Goal: Information Seeking & Learning: Learn about a topic

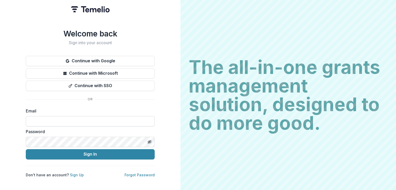
click at [55, 116] on input at bounding box center [90, 121] width 129 height 10
type input "**********"
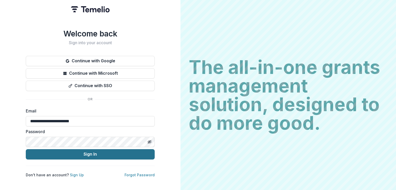
click at [73, 151] on button "Sign In" at bounding box center [90, 154] width 129 height 10
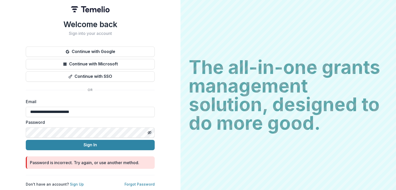
click at [25, 131] on div "**********" at bounding box center [90, 95] width 181 height 190
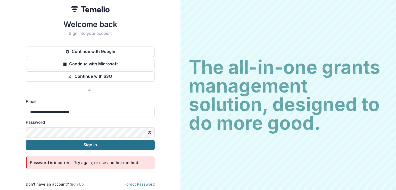
click at [57, 140] on button "Sign In" at bounding box center [90, 145] width 129 height 10
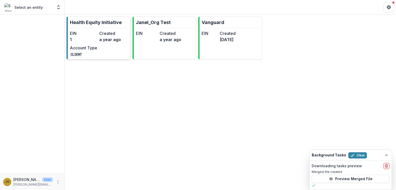
click at [93, 24] on p "Health Equity Initiative" at bounding box center [96, 22] width 52 height 7
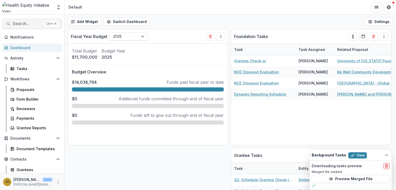
click at [23, 23] on span "Search..." at bounding box center [28, 23] width 30 height 5
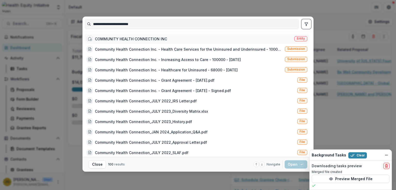
type input "**********"
click at [113, 39] on div "COMMUNITY HEALTH CONNECTION INC" at bounding box center [131, 38] width 72 height 5
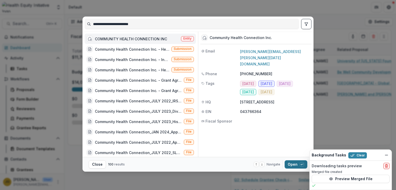
click at [291, 165] on button "Open with enter key" at bounding box center [296, 164] width 23 height 8
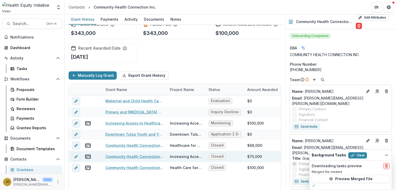
scroll to position [17, 0]
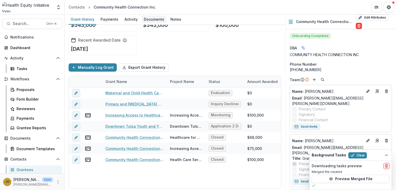
click at [150, 20] on div "Documents" at bounding box center [154, 18] width 25 height 7
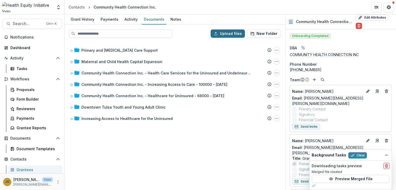
click at [237, 33] on button "Upload files" at bounding box center [228, 33] width 34 height 8
type input "**********"
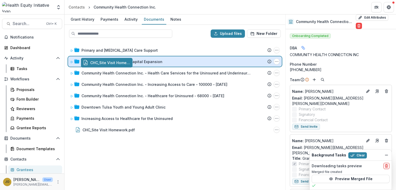
drag, startPoint x: 98, startPoint y: 130, endPoint x: 111, endPoint y: 64, distance: 67.6
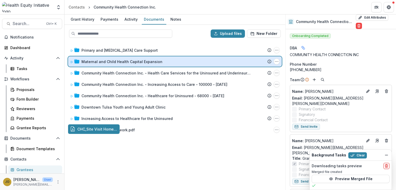
click at [111, 64] on div "Upload files New Folder Primary and [MEDICAL_DATA] Care Support Submission Teme…" at bounding box center [175, 107] width 221 height 165
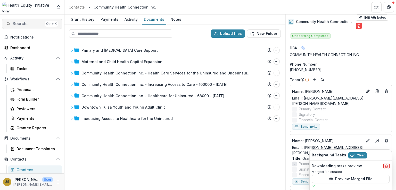
click at [16, 25] on span "Search..." at bounding box center [28, 23] width 30 height 5
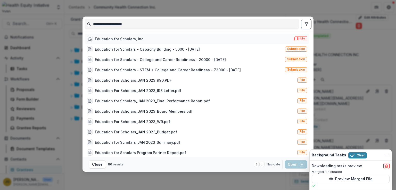
type input "**********"
click at [125, 38] on div "Education for Scholars, Inc." at bounding box center [120, 38] width 50 height 5
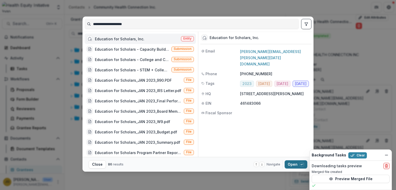
click at [293, 164] on button "Open with enter key" at bounding box center [296, 164] width 23 height 8
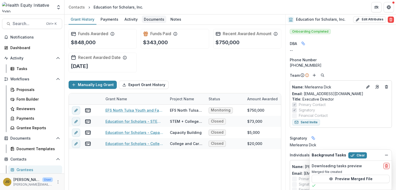
click at [152, 20] on div "Documents" at bounding box center [154, 18] width 25 height 7
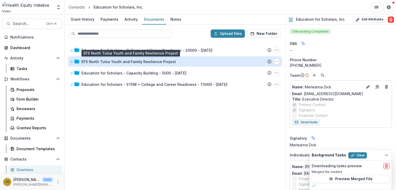
click at [119, 61] on div "EFS North Tulsa Youth and Family Resilience Project" at bounding box center [129, 61] width 94 height 5
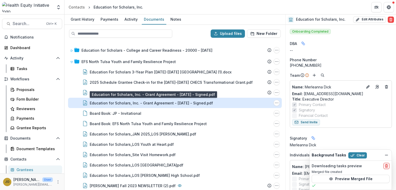
click at [158, 103] on div "Education for Scholars, Inc. - Grant Agreement - [DATE] - Signed.pdf" at bounding box center [151, 102] width 123 height 5
click at [158, 103] on div "Loading..." at bounding box center [198, 95] width 284 height 114
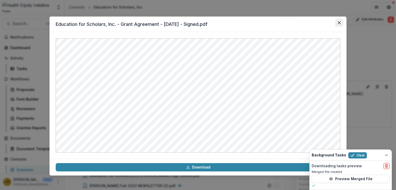
click at [340, 23] on icon "Close" at bounding box center [339, 22] width 3 height 3
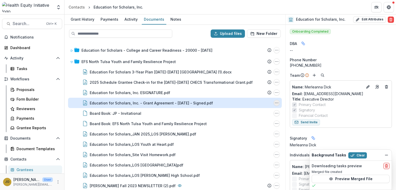
click at [276, 103] on circle "Education for Scholars, Inc. - Grant Agreement - 2024-10-23 - Signed.pdf Options" at bounding box center [276, 103] width 0 height 0
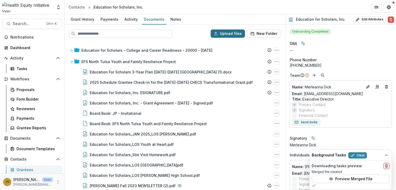
click at [228, 32] on button "Upload files" at bounding box center [228, 33] width 34 height 8
type input "**********"
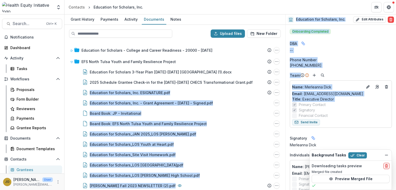
drag, startPoint x: 285, startPoint y: 83, endPoint x: 286, endPoint y: 112, distance: 28.4
click at [286, 112] on div "Grant History Payments Activity Documents Notes Upload files New Folder Educati…" at bounding box center [231, 101] width 332 height 175
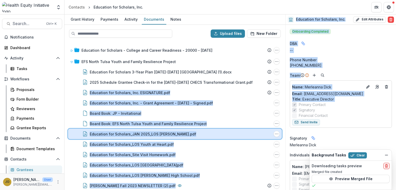
click at [211, 129] on div "Education for Scholars_JAN 2025_LOS [PERSON_NAME].pdf File Options Download Ren…" at bounding box center [175, 134] width 214 height 10
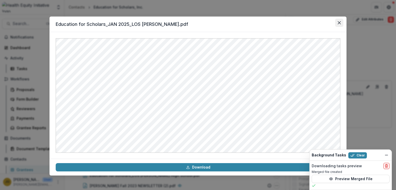
click at [342, 23] on button "Close" at bounding box center [340, 23] width 8 height 8
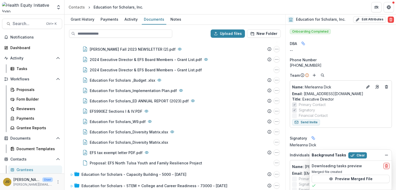
scroll to position [152, 0]
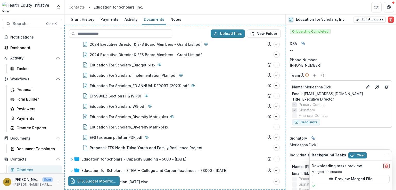
drag, startPoint x: 113, startPoint y: 181, endPoint x: 130, endPoint y: 132, distance: 51.3
click at [130, 132] on div "Upload files New Folder Education for Scholars - College and Career Readiness -…" at bounding box center [175, 107] width 221 height 165
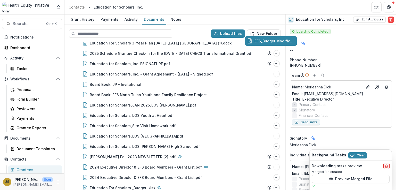
scroll to position [0, 0]
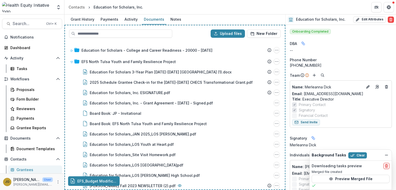
drag, startPoint x: 119, startPoint y: 187, endPoint x: 167, endPoint y: 64, distance: 131.8
click at [167, 64] on div "Upload files New Folder Education for Scholars - College and Career Readiness -…" at bounding box center [175, 107] width 221 height 165
drag, startPoint x: 88, startPoint y: 182, endPoint x: 116, endPoint y: 63, distance: 122.3
click at [116, 63] on div "Upload files New Folder Education for Scholars - College and Career Readiness -…" at bounding box center [175, 107] width 221 height 165
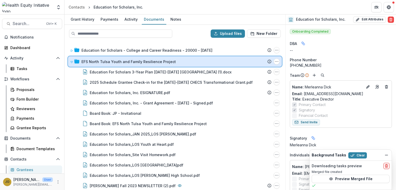
click at [70, 61] on icon at bounding box center [71, 61] width 3 height 3
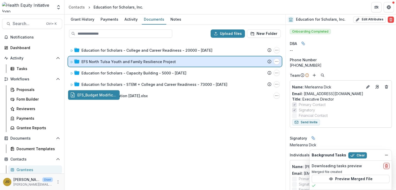
drag, startPoint x: 96, startPoint y: 97, endPoint x: 99, endPoint y: 62, distance: 34.7
click at [99, 62] on div "Upload files New Folder Education for Scholars - College and Career Readiness -…" at bounding box center [175, 107] width 221 height 165
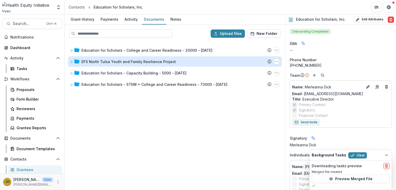
click at [126, 125] on div "Education for Scholars - College and Career Readiness - 20000 - [DATE] Submissi…" at bounding box center [175, 115] width 220 height 147
click at [22, 25] on span "Search..." at bounding box center [28, 23] width 30 height 5
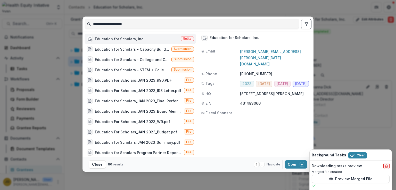
drag, startPoint x: 138, startPoint y: 26, endPoint x: 83, endPoint y: 27, distance: 55.2
click at [83, 27] on div "**********" at bounding box center [198, 24] width 231 height 15
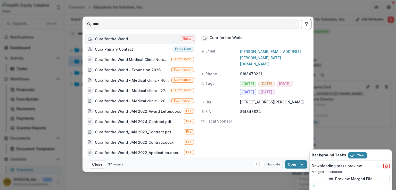
type input "****"
click at [112, 36] on div "Cura for the World" at bounding box center [111, 38] width 33 height 5
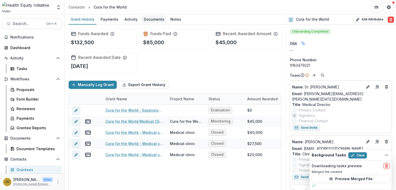
click at [147, 18] on div "Documents" at bounding box center [154, 18] width 25 height 7
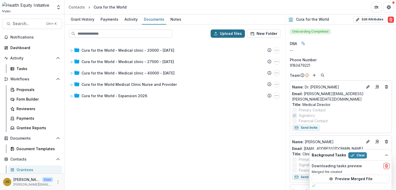
click at [228, 33] on button "Upload files" at bounding box center [228, 33] width 34 height 8
type input "**********"
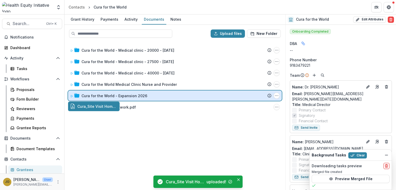
drag, startPoint x: 95, startPoint y: 109, endPoint x: 97, endPoint y: 97, distance: 12.9
click at [97, 97] on div "Upload files New Folder Cura for the World - Medical clinic - 20000 - [DATE] Su…" at bounding box center [175, 107] width 221 height 165
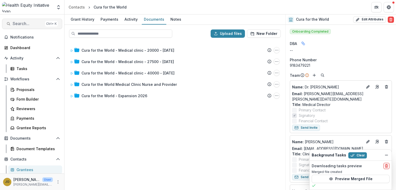
click at [26, 23] on span "Search..." at bounding box center [28, 23] width 30 height 5
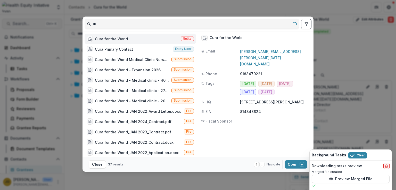
type input "*"
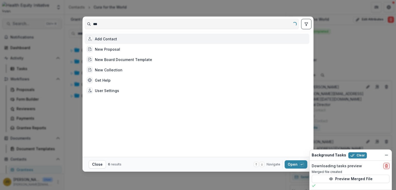
type input "****"
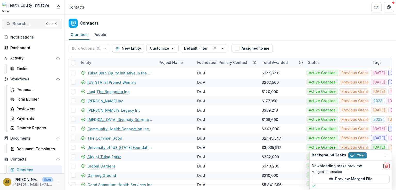
click at [18, 24] on span "Search..." at bounding box center [28, 23] width 30 height 5
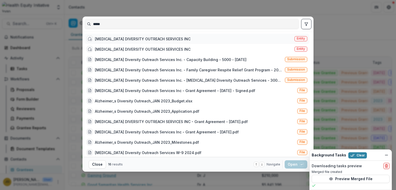
type input "*****"
click at [110, 38] on div "[MEDICAL_DATA] DIVERSITY OUTREACH SERVICES INC" at bounding box center [143, 38] width 96 height 5
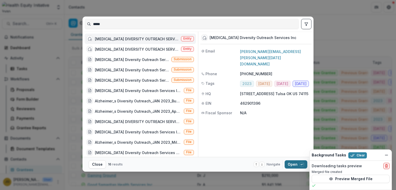
click at [294, 164] on button "Open with enter key" at bounding box center [296, 164] width 23 height 8
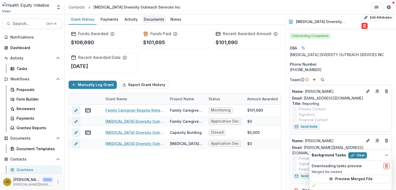
click at [147, 21] on div "Documents" at bounding box center [154, 18] width 25 height 7
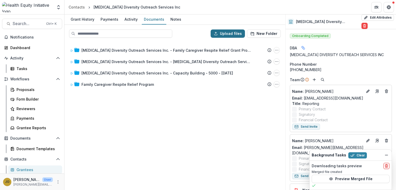
click at [222, 34] on button "Upload files" at bounding box center [228, 33] width 34 height 8
type input "**********"
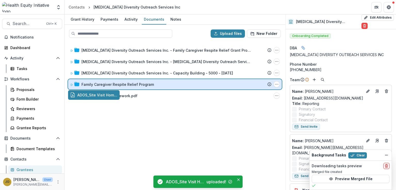
drag, startPoint x: 95, startPoint y: 95, endPoint x: 94, endPoint y: 84, distance: 11.4
click at [94, 84] on div "Upload files New Folder [MEDICAL_DATA] Diversity Outreach Services Inc. - Famil…" at bounding box center [175, 107] width 221 height 165
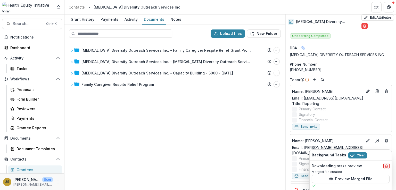
click at [105, 110] on div "[MEDICAL_DATA] Diversity Outreach Services Inc. - Family Caregiver Respite Reli…" at bounding box center [175, 115] width 220 height 147
click at [19, 23] on span "Search..." at bounding box center [28, 23] width 30 height 5
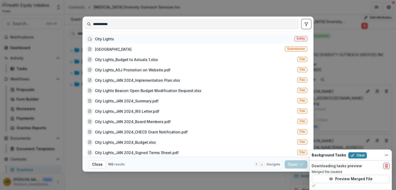
type input "**********"
click at [105, 39] on div "City Lights" at bounding box center [104, 38] width 19 height 5
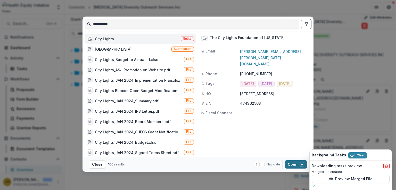
click at [292, 162] on button "Open with enter key" at bounding box center [296, 164] width 23 height 8
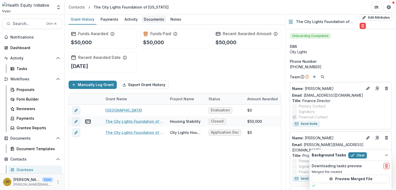
click at [152, 20] on div "Documents" at bounding box center [154, 18] width 25 height 7
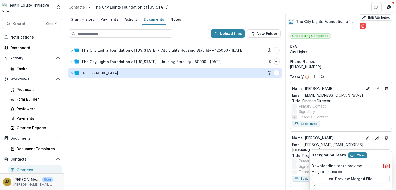
click at [98, 75] on div "[GEOGRAPHIC_DATA]" at bounding box center [100, 72] width 37 height 5
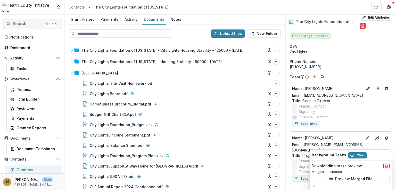
click at [18, 26] on span "Search..." at bounding box center [28, 23] width 30 height 5
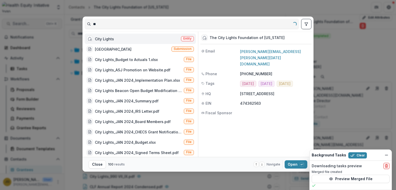
type input "*"
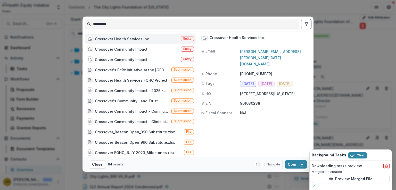
type input "*********"
click at [108, 38] on div "Crossover Health Services Inc." at bounding box center [122, 38] width 55 height 5
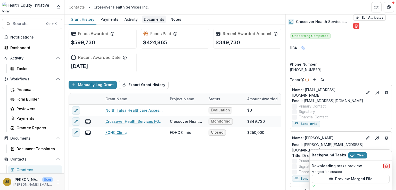
click at [154, 18] on div "Documents" at bounding box center [154, 18] width 25 height 7
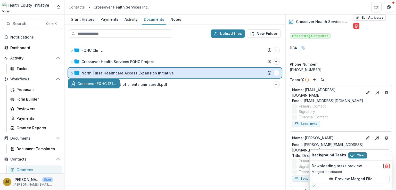
drag, startPoint x: 91, startPoint y: 86, endPoint x: 91, endPoint y: 72, distance: 14.2
click at [91, 72] on div "Upload files New Folder FQHC Clinic Submission Temelio Proposal Attached propos…" at bounding box center [175, 107] width 221 height 165
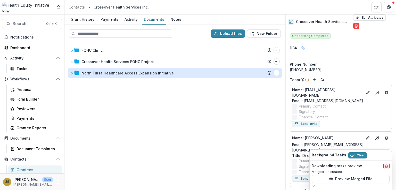
click at [89, 73] on div "North Tulsa Healthcare Access Expansion Initiative" at bounding box center [128, 72] width 92 height 5
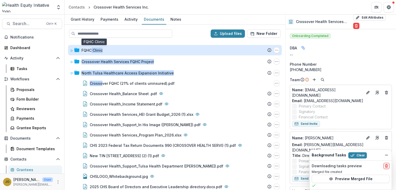
drag, startPoint x: 101, startPoint y: 83, endPoint x: 91, endPoint y: 50, distance: 34.6
click at [91, 50] on div "FQHC Clinic Submission Temelio Proposal Attached proposal documents Report Task…" at bounding box center [175, 115] width 220 height 147
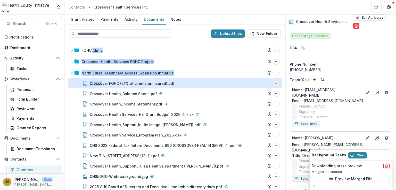
click at [276, 83] on icon "Crossover FQHC (21% of clients uninsured).pdf Options" at bounding box center [277, 83] width 4 height 4
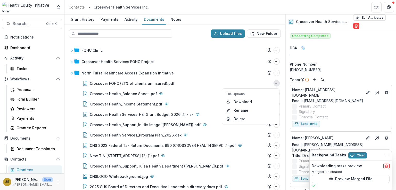
click at [186, 39] on div "Upload files New Folder" at bounding box center [175, 33] width 220 height 17
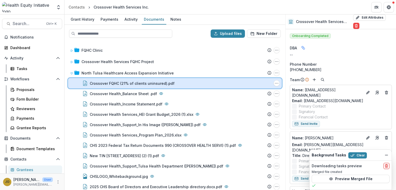
click at [84, 83] on icon at bounding box center [85, 83] width 5 height 5
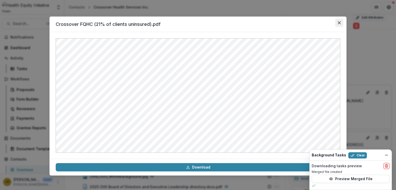
click at [339, 22] on icon "Close" at bounding box center [339, 22] width 3 height 3
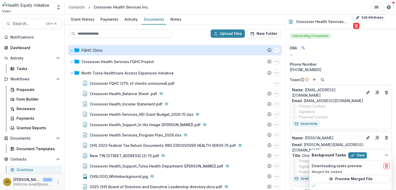
drag, startPoint x: 275, startPoint y: 82, endPoint x: 205, endPoint y: 51, distance: 76.2
click at [205, 51] on div "FQHC Clinic Submission Temelio Proposal Attached proposal documents Report Task…" at bounding box center [175, 115] width 220 height 147
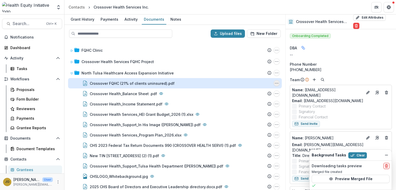
click at [275, 83] on icon "Crossover FQHC (21% of clients uninsured).pdf Options" at bounding box center [277, 83] width 4 height 4
click at [239, 118] on button "Delete" at bounding box center [251, 118] width 55 height 9
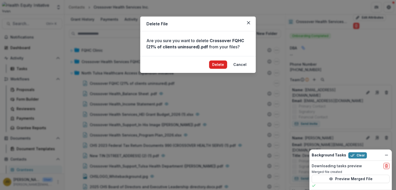
click at [218, 65] on button "Delete" at bounding box center [218, 64] width 18 height 8
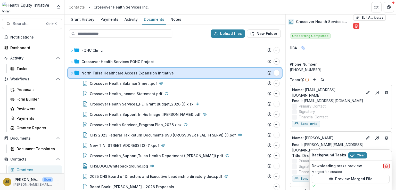
click at [72, 73] on icon at bounding box center [71, 73] width 3 height 3
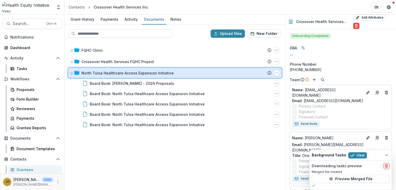
click at [72, 73] on icon at bounding box center [71, 73] width 3 height 3
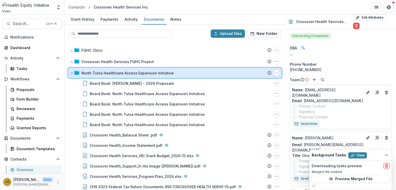
click at [72, 73] on icon at bounding box center [71, 73] width 3 height 3
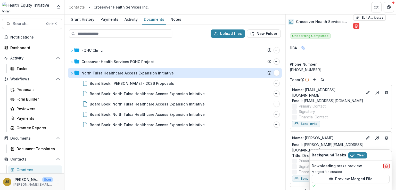
click at [144, 147] on div "FQHC Clinic Submission Temelio Proposal Attached proposal documents Report Task…" at bounding box center [175, 115] width 220 height 147
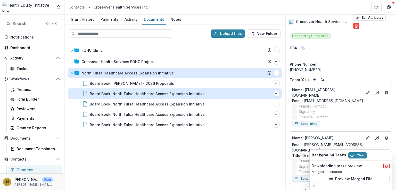
click at [143, 94] on div "Board Book: North Tulsa Healthcare Access Expansion Initiative" at bounding box center [147, 93] width 115 height 5
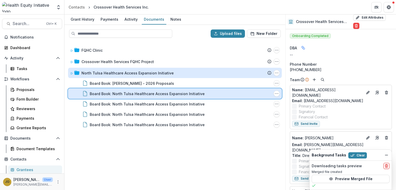
click at [200, 93] on div "Board Book: North Tulsa Healthcare Access Expansion Initiative" at bounding box center [181, 93] width 182 height 5
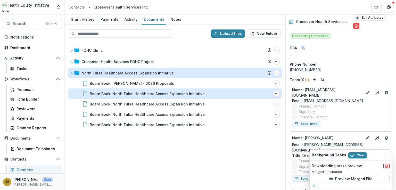
click at [107, 94] on div "Board Book: North Tulsa Healthcare Access Expansion Initiative" at bounding box center [147, 93] width 115 height 5
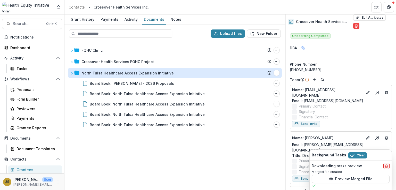
click at [146, 152] on div "FQHC Clinic Submission Temelio Proposal Attached proposal documents Report Task…" at bounding box center [175, 115] width 220 height 147
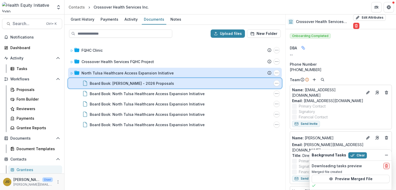
click at [248, 83] on div "Board Book: [PERSON_NAME] - 2026 Proposals" at bounding box center [181, 83] width 182 height 5
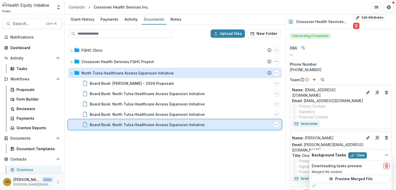
click at [230, 122] on div "Board Book: North Tulsa Healthcare Access Expansion Initiative" at bounding box center [181, 124] width 182 height 5
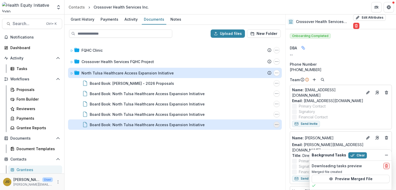
click at [275, 124] on icon "Board Book: North Tulsa Healthcare Access Expansion Initiative Options" at bounding box center [277, 124] width 4 height 4
click at [278, 124] on icon "Board Book: North Tulsa Healthcare Access Expansion Initiative Options" at bounding box center [277, 124] width 4 height 4
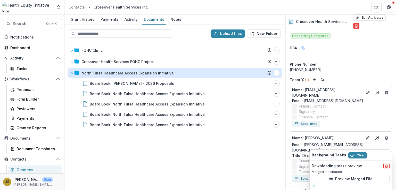
click at [257, 143] on div "FQHC Clinic Submission Temelio Proposal Attached proposal documents Report Task…" at bounding box center [175, 115] width 220 height 147
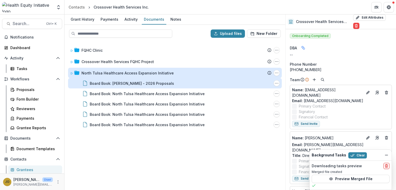
click at [172, 83] on div "Board Book: [PERSON_NAME] - 2026 Proposals" at bounding box center [132, 83] width 84 height 5
click at [276, 83] on icon "Board Book: Lauren Landwerlin - 2026 Proposals Options" at bounding box center [277, 83] width 4 height 4
click at [278, 83] on icon "Board Book: Lauren Landwerlin - 2026 Proposals Options" at bounding box center [277, 83] width 4 height 4
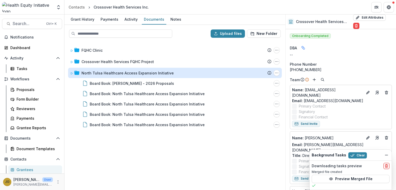
drag, startPoint x: 141, startPoint y: 83, endPoint x: 118, endPoint y: 150, distance: 71.8
click at [118, 150] on div "FQHC Clinic Submission Temelio Proposal Attached proposal documents Report Task…" at bounding box center [175, 115] width 220 height 147
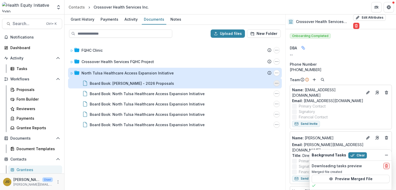
click at [277, 82] on icon "Board Book: Lauren Landwerlin - 2026 Proposals Options" at bounding box center [277, 83] width 4 height 4
click at [149, 82] on div "Board Book: [PERSON_NAME] - 2026 Proposals" at bounding box center [132, 83] width 84 height 5
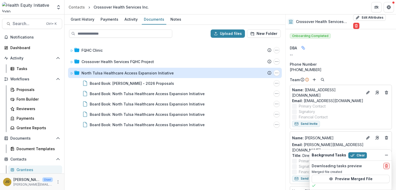
click at [158, 146] on div "FQHC Clinic Submission Temelio Proposal Attached proposal documents Report Task…" at bounding box center [175, 115] width 220 height 147
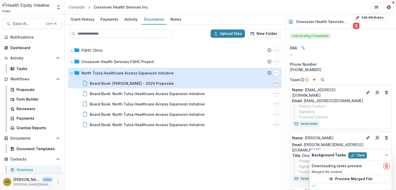
click at [276, 84] on icon "Board Book: Lauren Landwerlin - 2026 Proposals Options" at bounding box center [277, 83] width 4 height 4
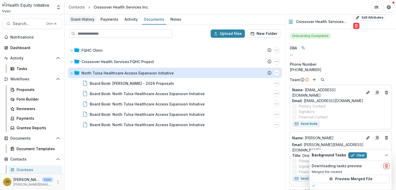
click at [85, 18] on div "Grant History" at bounding box center [83, 18] width 28 height 7
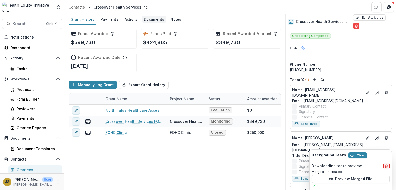
click at [151, 20] on div "Documents" at bounding box center [154, 18] width 25 height 7
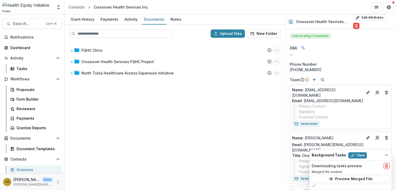
click at [56, 182] on icon "More" at bounding box center [58, 182] width 4 height 4
click at [77, 169] on link "User Settings" at bounding box center [90, 170] width 55 height 9
select select "****"
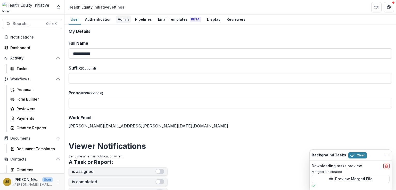
click at [121, 18] on div "Admin" at bounding box center [123, 18] width 15 height 7
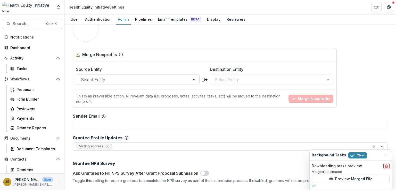
scroll to position [620, 0]
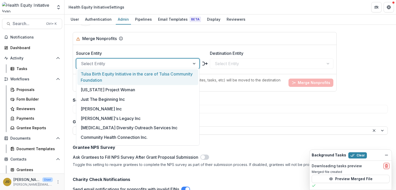
click at [89, 60] on div at bounding box center [133, 63] width 105 height 7
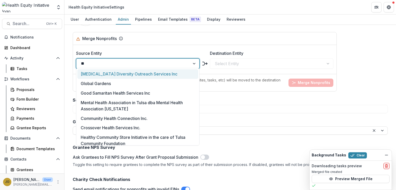
type input "***"
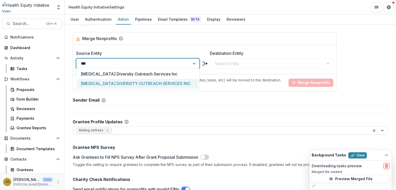
click at [92, 84] on div "[MEDICAL_DATA] DIVERSITY OUTREACH SERVICES INC" at bounding box center [137, 84] width 121 height 10
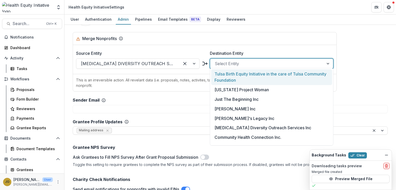
click at [224, 61] on div at bounding box center [267, 63] width 105 height 7
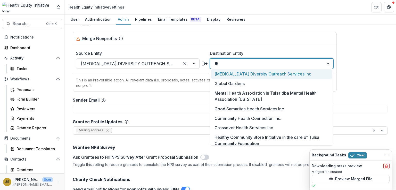
type input "***"
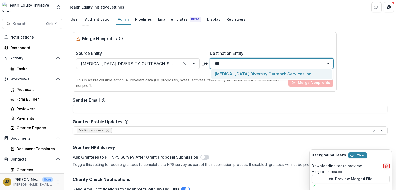
click at [225, 74] on div "[MEDICAL_DATA] Diversity Outreach Services Inc" at bounding box center [271, 74] width 121 height 10
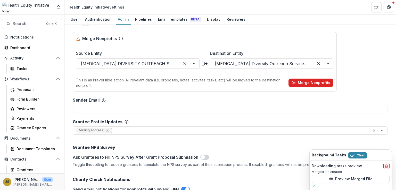
click at [296, 81] on icon "button" at bounding box center [294, 83] width 4 height 4
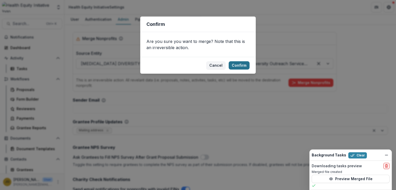
click at [236, 68] on button "Confirm" at bounding box center [239, 65] width 21 height 8
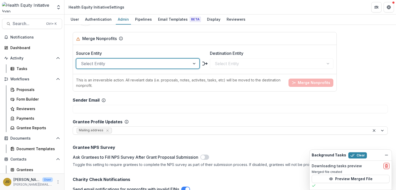
click at [159, 98] on div "Sender Email" at bounding box center [230, 105] width 315 height 15
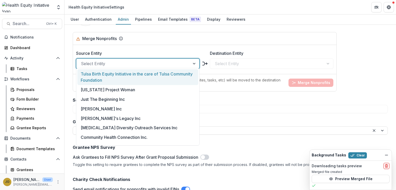
click at [86, 61] on div at bounding box center [133, 63] width 105 height 7
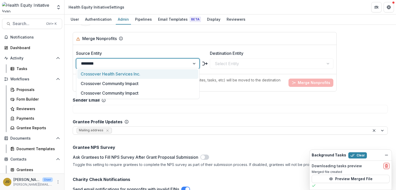
type input "*********"
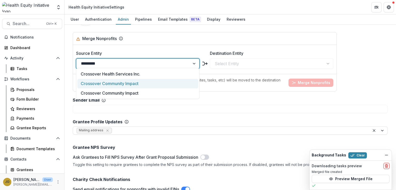
click at [94, 84] on div "Crossover Community Impact" at bounding box center [137, 84] width 121 height 10
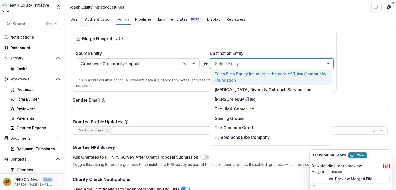
click at [221, 61] on div at bounding box center [267, 63] width 105 height 7
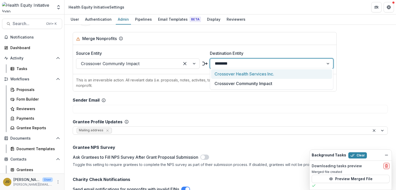
type input "*********"
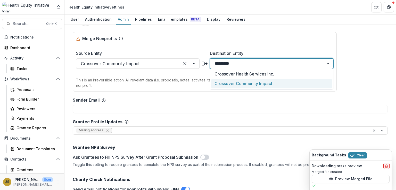
click at [229, 82] on div "Crossover Community Impact" at bounding box center [271, 84] width 121 height 10
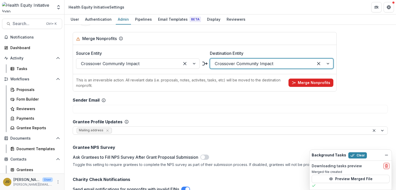
click at [312, 80] on button "Merge Nonprofits" at bounding box center [311, 82] width 45 height 8
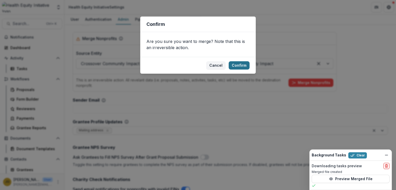
click at [237, 65] on button "Confirm" at bounding box center [239, 65] width 21 height 8
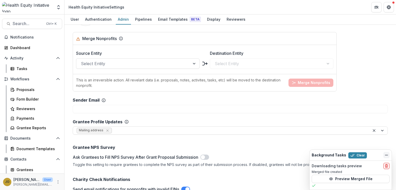
click at [387, 155] on icon "Dismiss" at bounding box center [387, 155] width 4 height 4
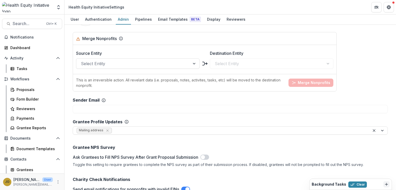
click at [358, 148] on div "Grantee NPS Survey Ask Grantees to Fill NPS Survey After Grant Proposal Submiss…" at bounding box center [230, 154] width 315 height 26
click at [23, 89] on div "Proposals" at bounding box center [38, 89] width 42 height 5
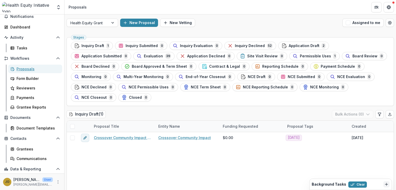
scroll to position [40, 0]
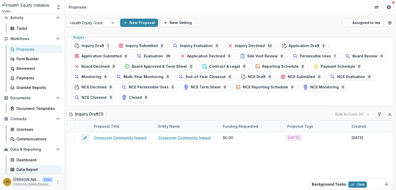
click at [30, 169] on div "Data Report" at bounding box center [38, 168] width 42 height 5
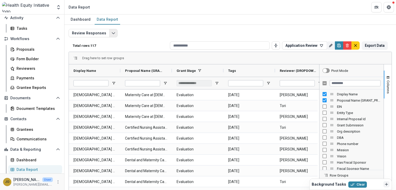
click at [112, 33] on icon "Edit selected report" at bounding box center [114, 33] width 4 height 4
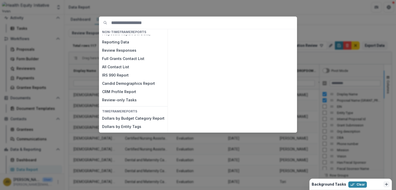
scroll to position [16, 0]
click at [132, 85] on button "Candid Demographics Report" at bounding box center [133, 83] width 69 height 8
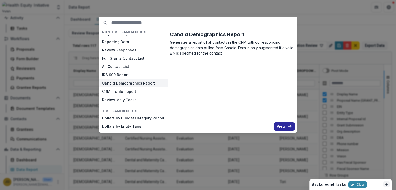
click at [282, 128] on button "View" at bounding box center [284, 126] width 21 height 8
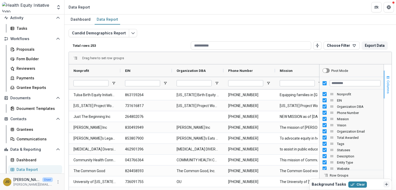
click at [387, 84] on span "Columns" at bounding box center [389, 86] width 4 height 13
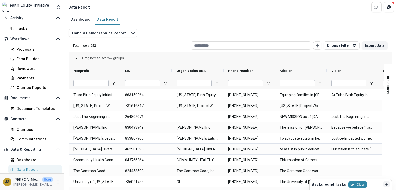
drag, startPoint x: 396, startPoint y: 93, endPoint x: 396, endPoint y: 101, distance: 8.5
click at [396, 101] on div "Dashboard Data Report Candid Demographics Report Total rows: 253 Choose Filter …" at bounding box center [231, 101] width 332 height 175
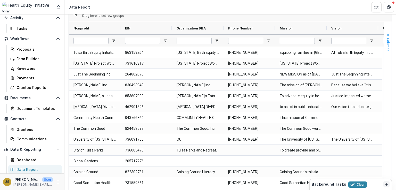
click at [387, 47] on span "Columns" at bounding box center [389, 44] width 4 height 13
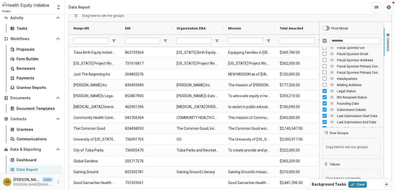
click at [323, 88] on div "Legal Status" at bounding box center [352, 91] width 58 height 6
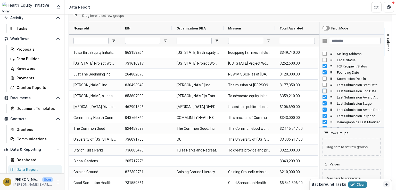
scroll to position [145, 0]
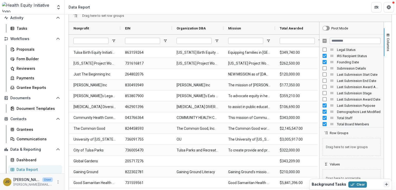
click at [323, 102] on div "Last Submission Purpose" at bounding box center [352, 105] width 58 height 6
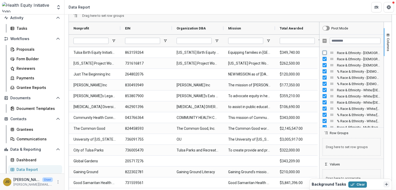
scroll to position [361, 0]
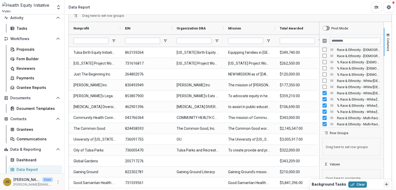
click at [323, 95] on div "Race & Ethnicity - White/[DEMOGRAPHIC_DATA]/[DEMOGRAPHIC_DATA] - Senior Staff" at bounding box center [352, 93] width 58 height 6
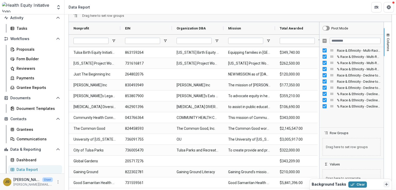
scroll to position [444, 0]
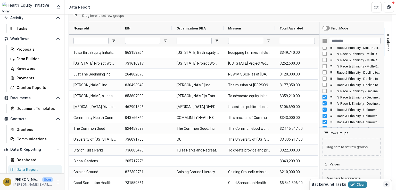
click at [324, 99] on div "% Race & Ethnicity - Decline to state - Board Members" at bounding box center [352, 97] width 58 height 6
click at [321, 94] on div "% Race & Ethnicity - Decline to state - Board Members" at bounding box center [352, 97] width 64 height 6
click at [323, 126] on div at bounding box center [352, 126] width 62 height 1
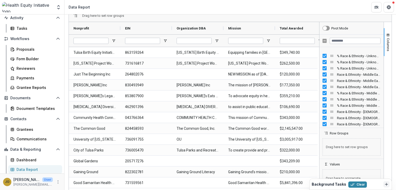
scroll to position [527, 0]
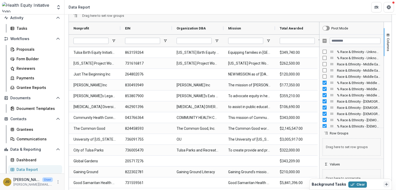
click at [323, 80] on div "% Race & Ethnicity - Middle Eastern/[DEMOGRAPHIC_DATA] - Staff" at bounding box center [352, 83] width 58 height 6
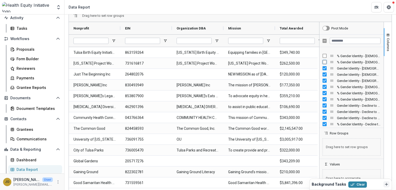
scroll to position [692, 0]
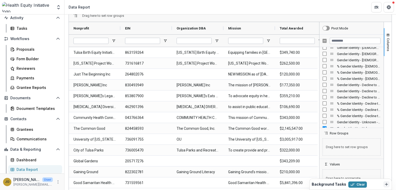
click at [324, 127] on div at bounding box center [352, 126] width 62 height 1
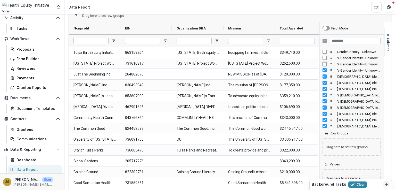
scroll to position [795, 0]
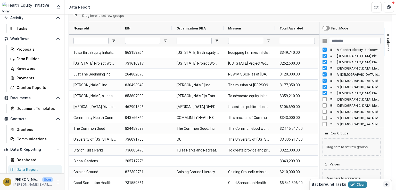
click at [323, 90] on div "[DEMOGRAPHIC_DATA] Identity - Not [DEMOGRAPHIC_DATA] - Staff" at bounding box center [352, 93] width 58 height 6
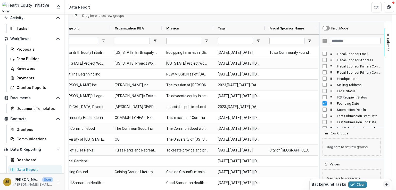
scroll to position [124, 0]
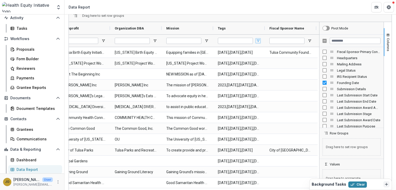
click at [258, 40] on span "Open Filter Menu" at bounding box center [258, 41] width 4 height 4
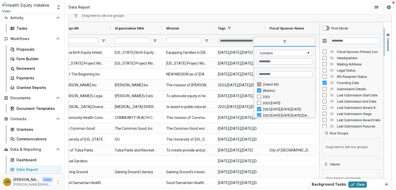
scroll to position [21, 0]
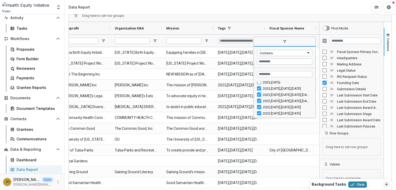
click at [314, 86] on div "Column Menu" at bounding box center [314, 77] width 1 height 78
drag, startPoint x: 315, startPoint y: 84, endPoint x: 315, endPoint y: 90, distance: 6.2
click at [315, 90] on div "Column Menu" at bounding box center [314, 77] width 1 height 78
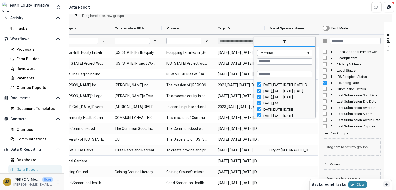
scroll to position [225, 0]
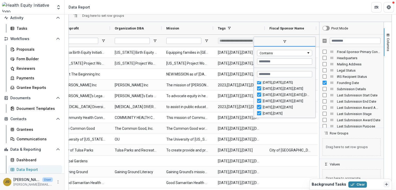
type input "**********"
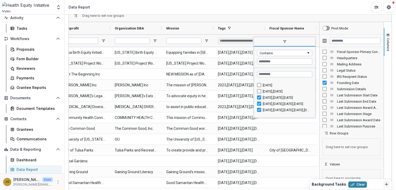
scroll to position [204, 0]
click at [268, 19] on div "Drag here to set row groups" at bounding box center [230, 16] width 323 height 12
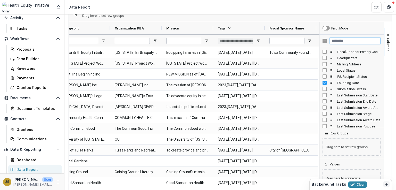
click at [334, 40] on input "Filter Columns Input" at bounding box center [355, 41] width 51 height 6
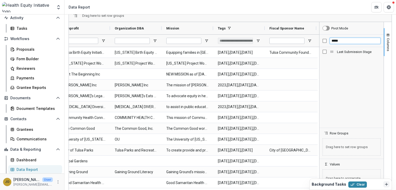
click at [325, 41] on div "*****" at bounding box center [352, 41] width 64 height 12
type input "*"
type input "*****"
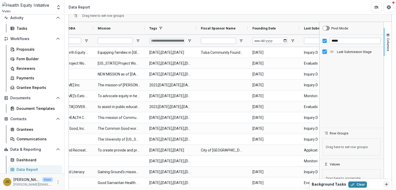
scroll to position [0, 100]
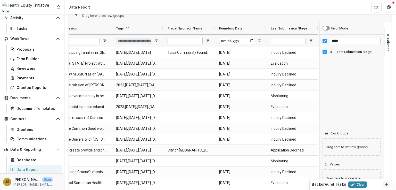
click at [261, 17] on div "Drag here to set row groups" at bounding box center [230, 16] width 323 height 12
click at [387, 45] on span "Columns" at bounding box center [389, 44] width 4 height 13
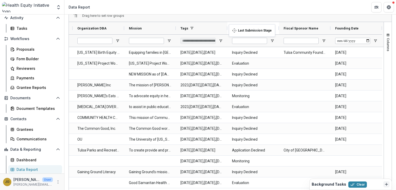
drag, startPoint x: 348, startPoint y: 28, endPoint x: 232, endPoint y: 27, distance: 116.2
click at [272, 40] on span "Open Filter Menu" at bounding box center [273, 41] width 4 height 4
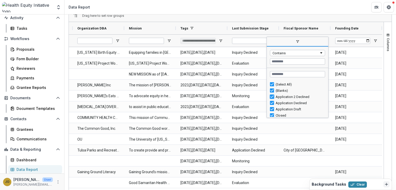
type input "**********"
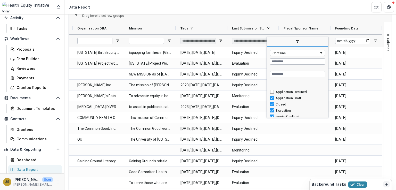
scroll to position [21, 0]
type input "**********"
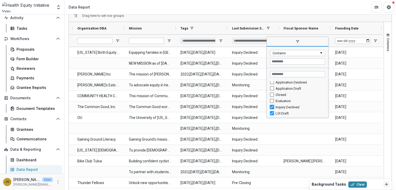
type input "**********"
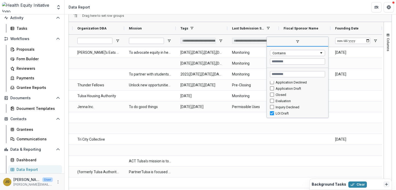
scroll to position [41, 0]
type input "**********"
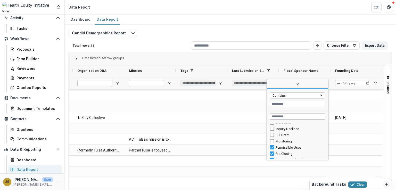
scroll to position [45, 0]
type input "**********"
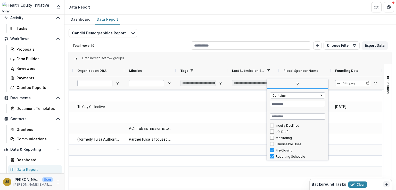
scroll to position [21, 0]
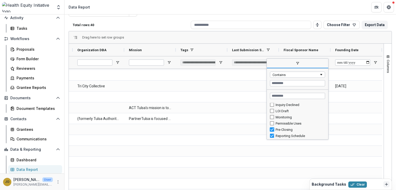
type input "**********"
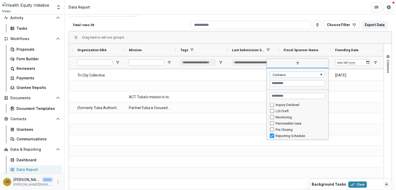
type input "**********"
drag, startPoint x: 328, startPoint y: 127, endPoint x: 328, endPoint y: 121, distance: 6.0
click at [328, 121] on div "Column Menu" at bounding box center [327, 99] width 1 height 78
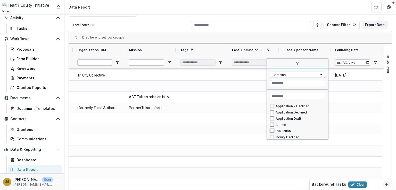
type input "**********"
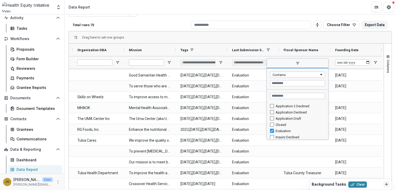
scroll to position [0, 0]
type input "**********"
click at [284, 37] on div "Drag here to set row groups" at bounding box center [230, 37] width 323 height 12
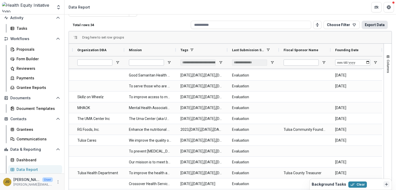
click at [368, 26] on button "Export Data" at bounding box center [375, 25] width 26 height 8
